Goal: Navigation & Orientation: Find specific page/section

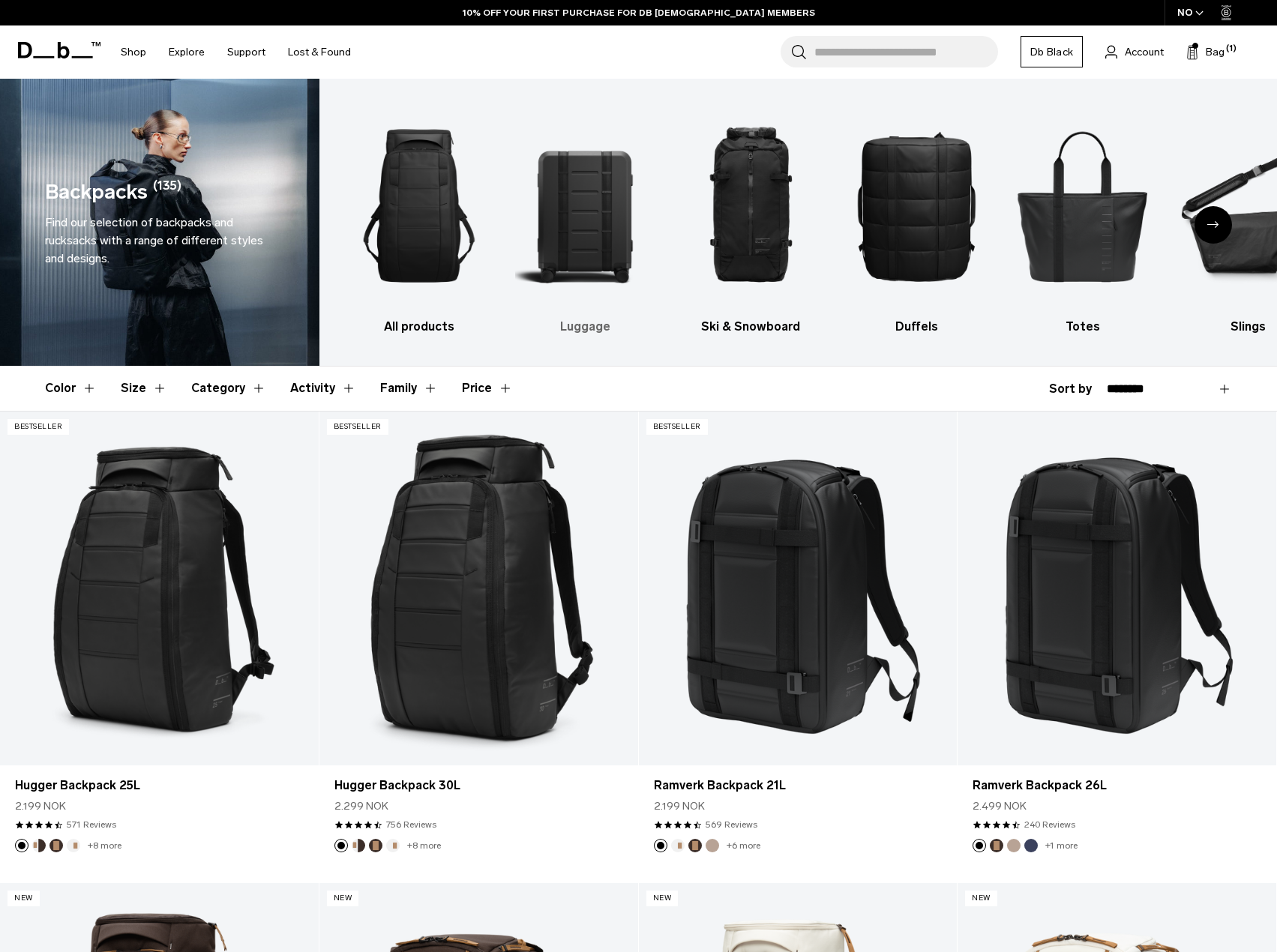
click at [590, 316] on link "Luggage" at bounding box center [585, 218] width 140 height 234
